Goal: Task Accomplishment & Management: Use online tool/utility

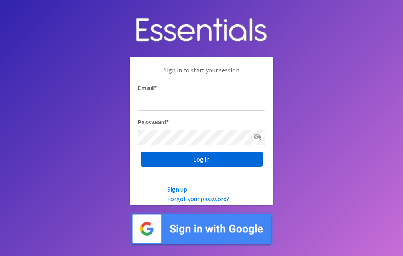
type input "[EMAIL_ADDRESS][DOMAIN_NAME]"
click at [222, 166] on input "Log in" at bounding box center [202, 159] width 122 height 15
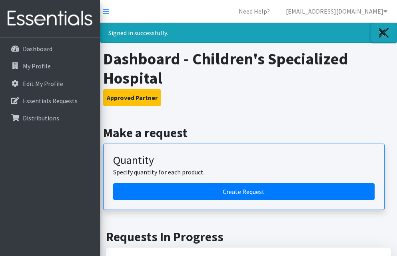
click at [384, 35] on icon "Close" at bounding box center [382, 33] width 7 height 10
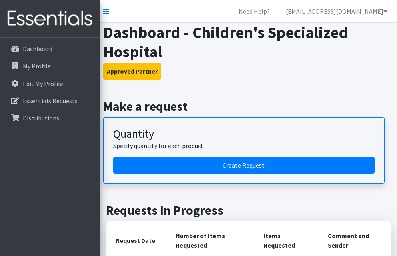
click at [342, 76] on h3 "Approved Partner" at bounding box center [248, 71] width 291 height 17
click at [351, 133] on h3 "Quantity" at bounding box center [244, 134] width 262 height 14
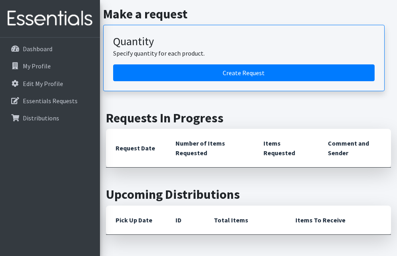
scroll to position [120, 0]
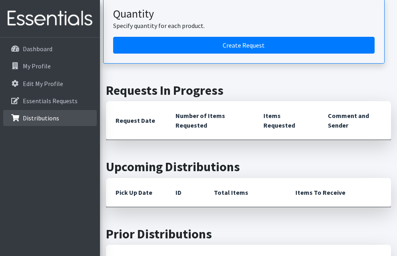
click at [54, 116] on p "Distributions" at bounding box center [41, 118] width 36 height 8
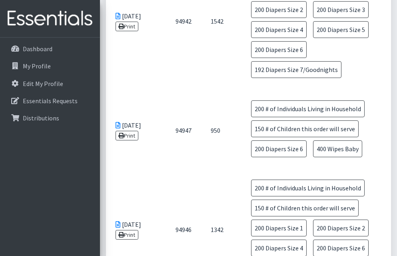
scroll to position [1000, 0]
